Goal: Find contact information: Find contact information

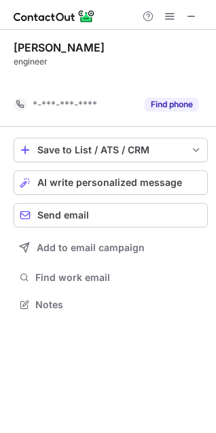
scroll to position [273, 216]
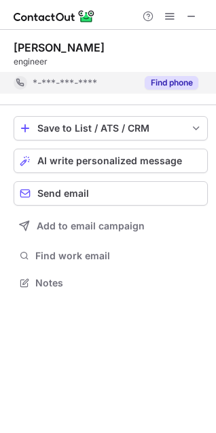
click at [187, 81] on button "Find phone" at bounding box center [171, 83] width 54 height 14
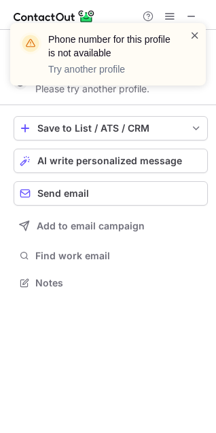
click at [194, 36] on span at bounding box center [194, 35] width 11 height 14
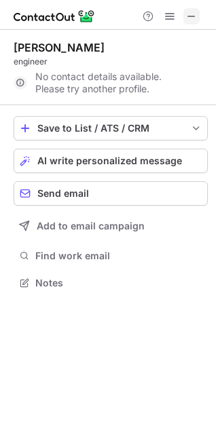
click at [186, 16] on span at bounding box center [191, 16] width 11 height 11
